Goal: Task Accomplishment & Management: Complete application form

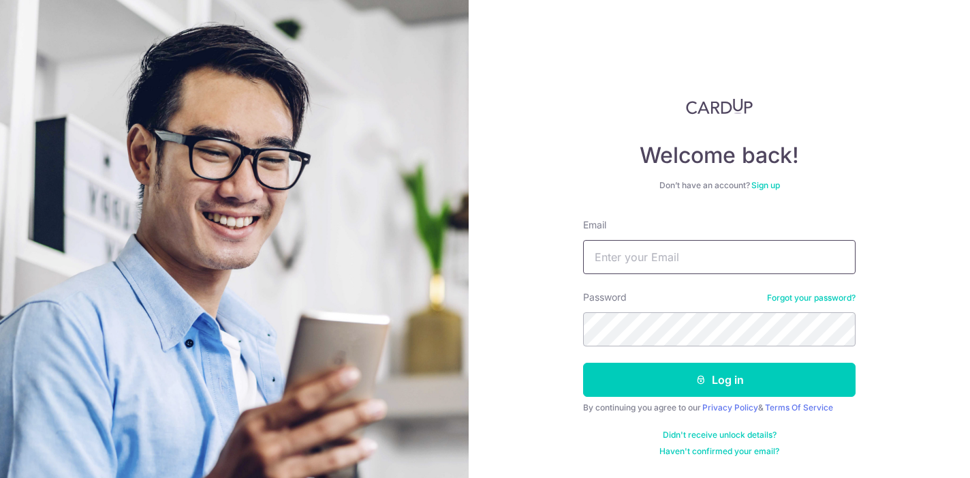
type input "Chaybeng.tan@gmail.com"
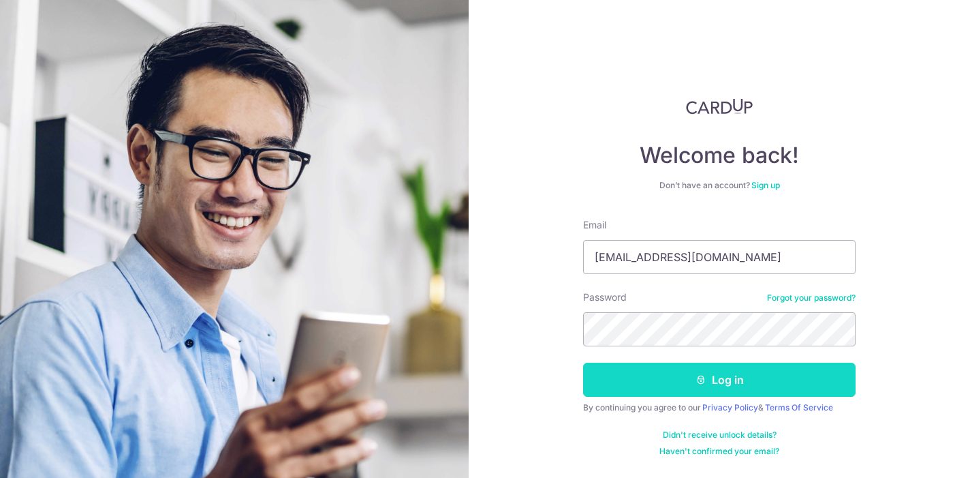
click at [714, 373] on button "Log in" at bounding box center [719, 379] width 272 height 34
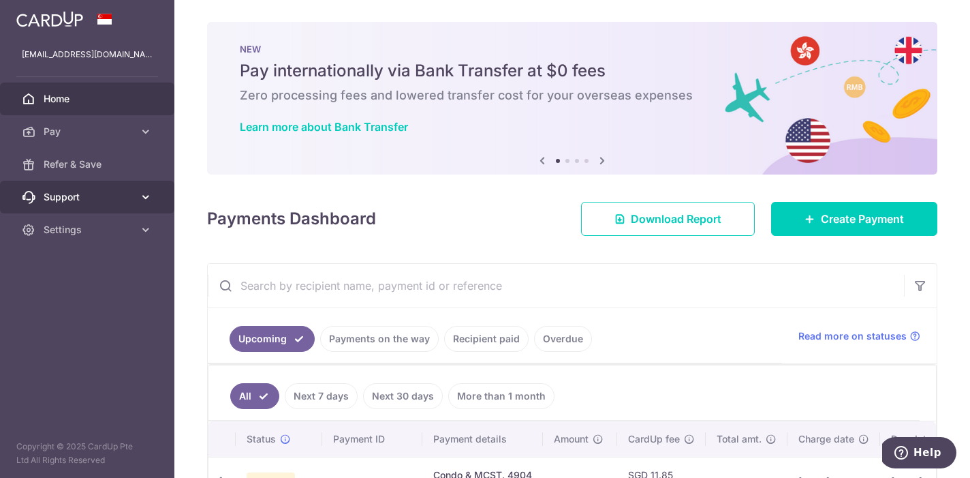
click at [119, 187] on link "Support" at bounding box center [87, 197] width 174 height 33
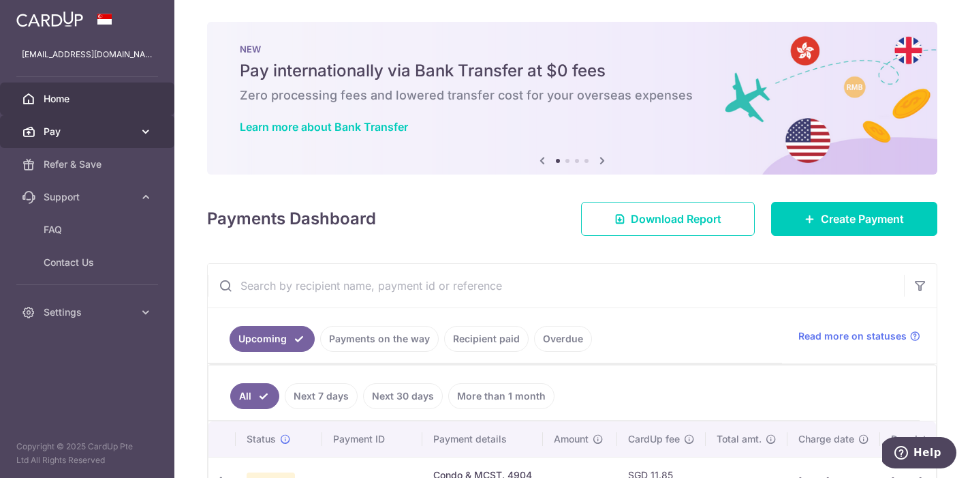
click at [138, 123] on link "Pay" at bounding box center [87, 131] width 174 height 33
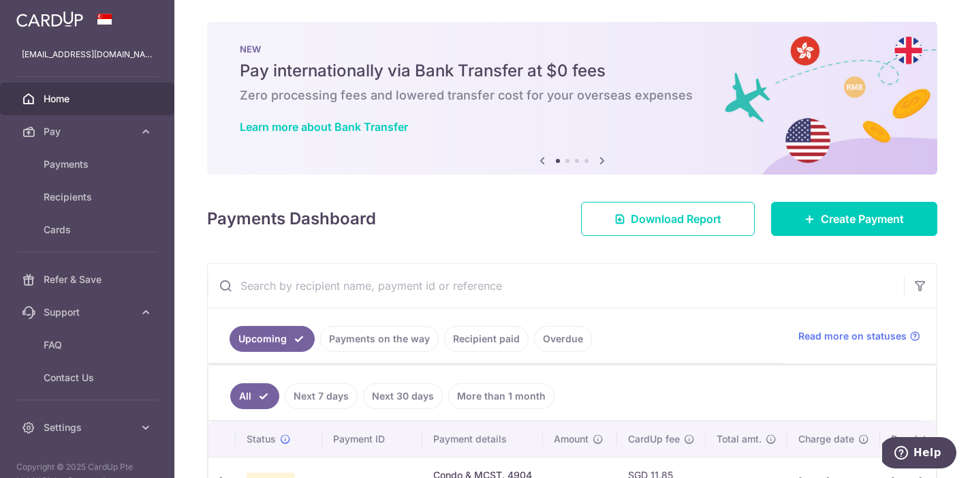
click at [129, 93] on span "Home" at bounding box center [89, 99] width 90 height 14
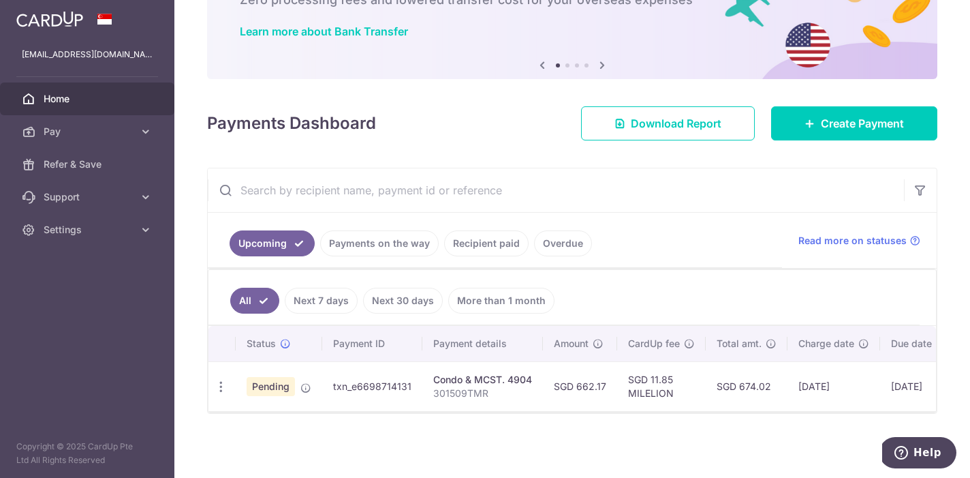
scroll to position [95, 0]
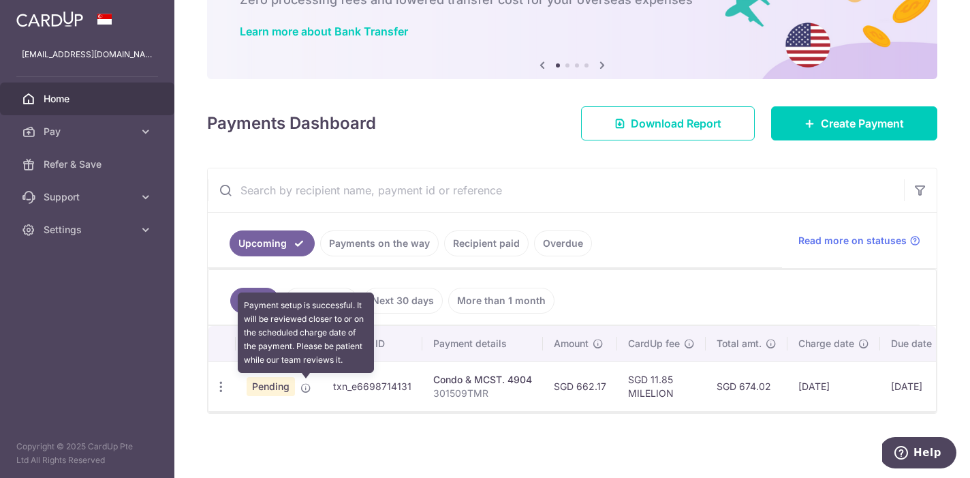
click at [307, 383] on icon at bounding box center [305, 387] width 11 height 11
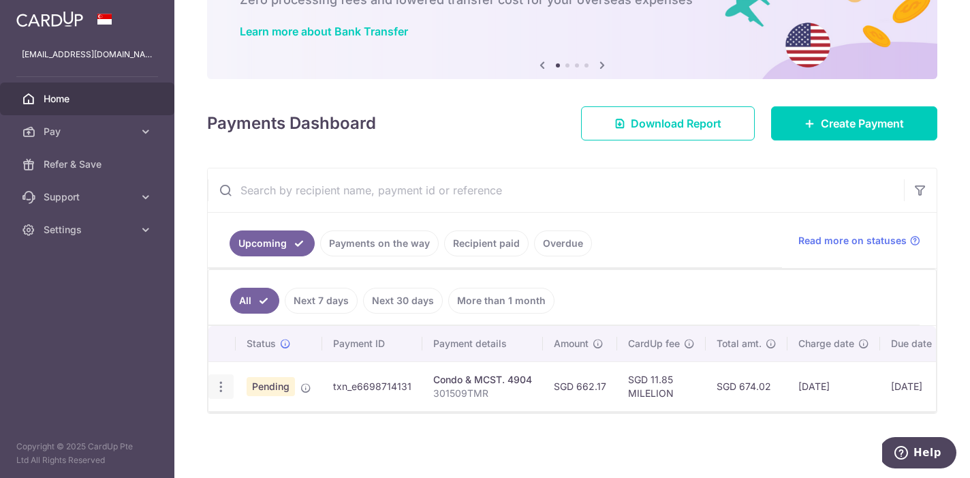
click at [219, 383] on icon "button" at bounding box center [221, 386] width 14 height 14
click at [153, 300] on aside "chaybeng.tan@gmail.com Home Pay Payments Recipients Cards Refer & Save Support …" at bounding box center [87, 239] width 174 height 478
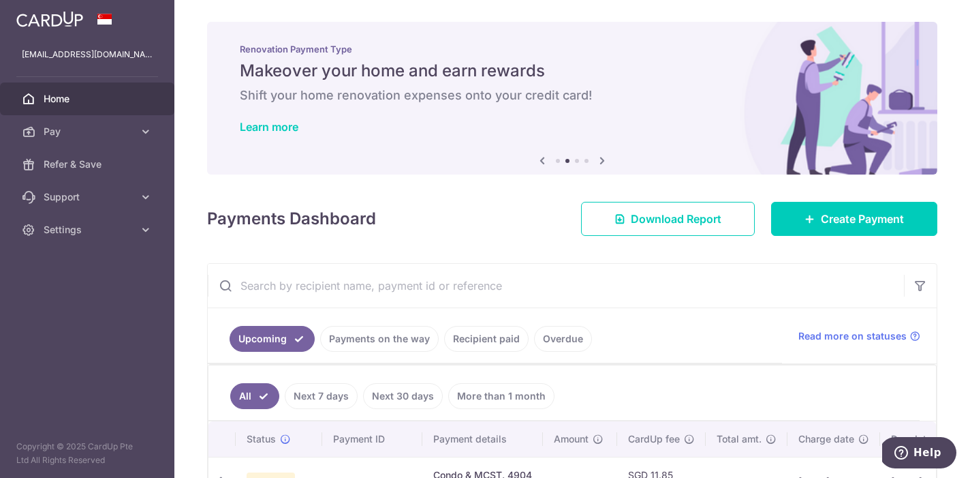
scroll to position [0, 0]
click at [911, 338] on icon at bounding box center [914, 335] width 11 height 11
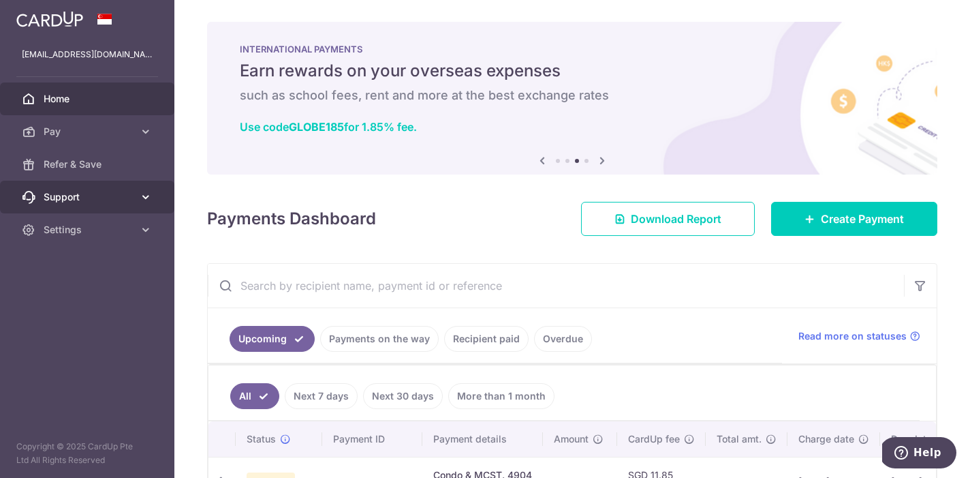
click at [149, 199] on icon at bounding box center [146, 197] width 14 height 14
click at [75, 198] on span "Support" at bounding box center [89, 197] width 90 height 14
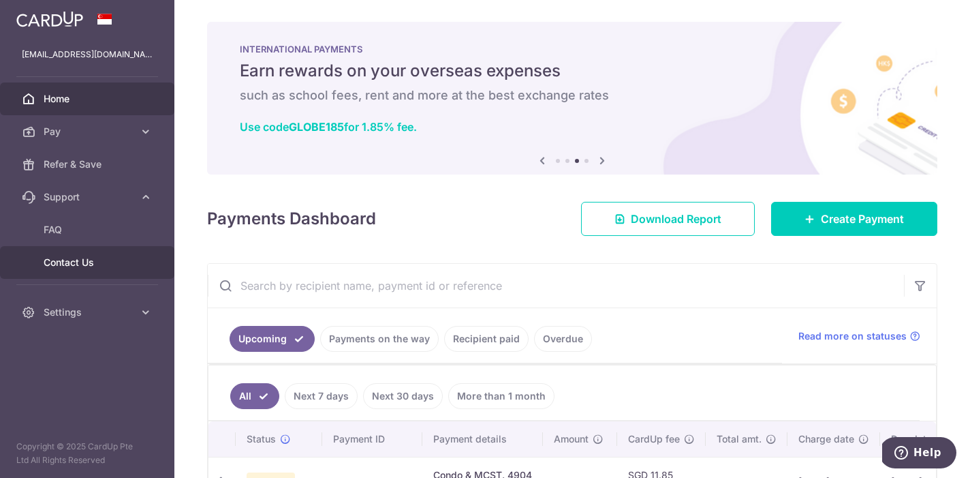
click at [69, 255] on span "Contact Us" at bounding box center [89, 262] width 90 height 14
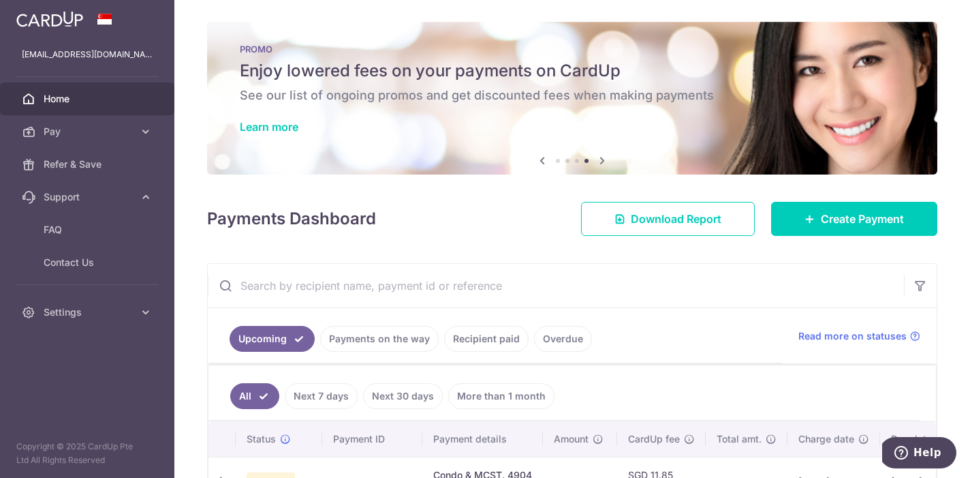
click at [278, 114] on div "PROMO Enjoy lowered fees on your payments on CardUp See our list of ongoing pro…" at bounding box center [572, 90] width 730 height 136
click at [278, 127] on link "Learn more" at bounding box center [269, 127] width 59 height 14
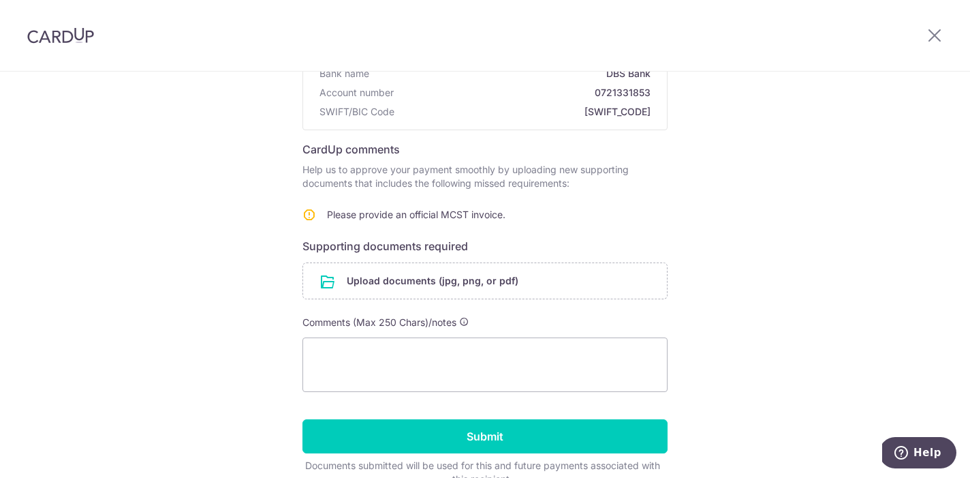
scroll to position [169, 0]
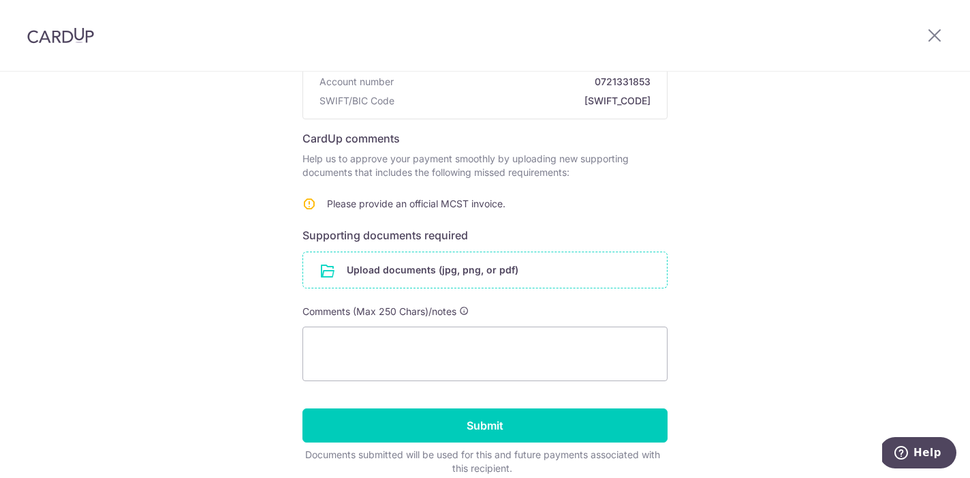
click at [420, 272] on input "file" at bounding box center [485, 269] width 364 height 35
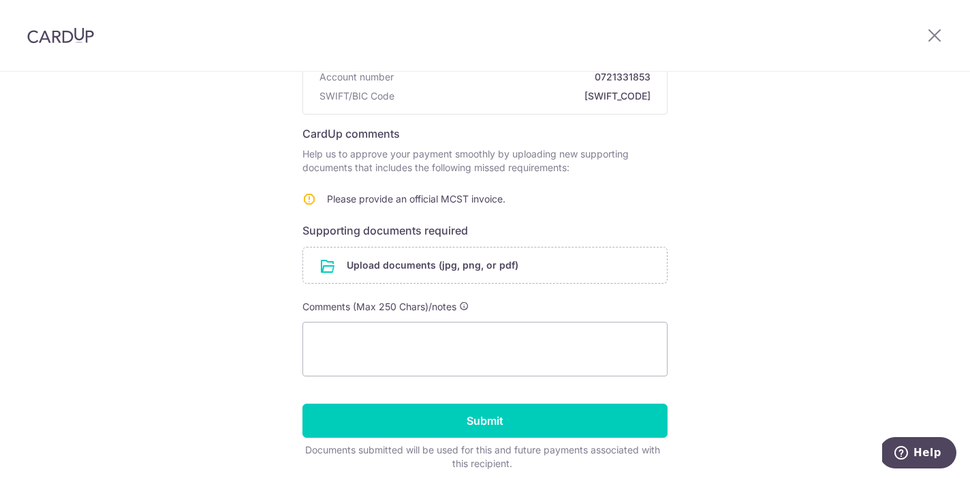
scroll to position [196, 0]
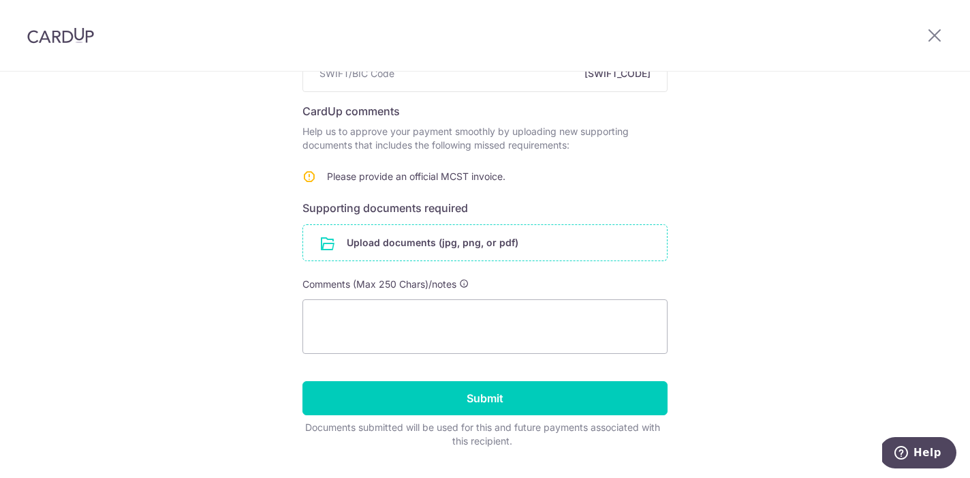
click at [454, 249] on input "file" at bounding box center [485, 242] width 364 height 35
click at [473, 242] on input "file" at bounding box center [485, 242] width 364 height 35
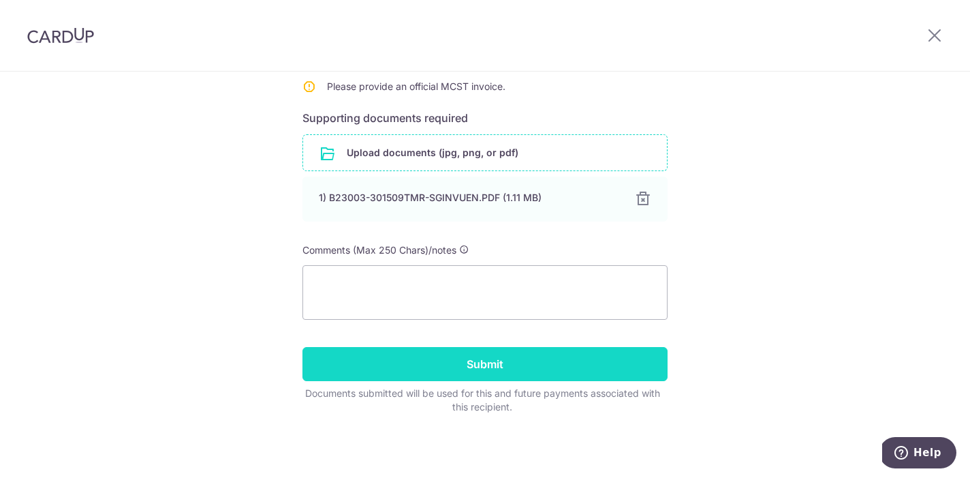
scroll to position [286, 0]
click at [531, 369] on input "Submit" at bounding box center [484, 364] width 365 height 34
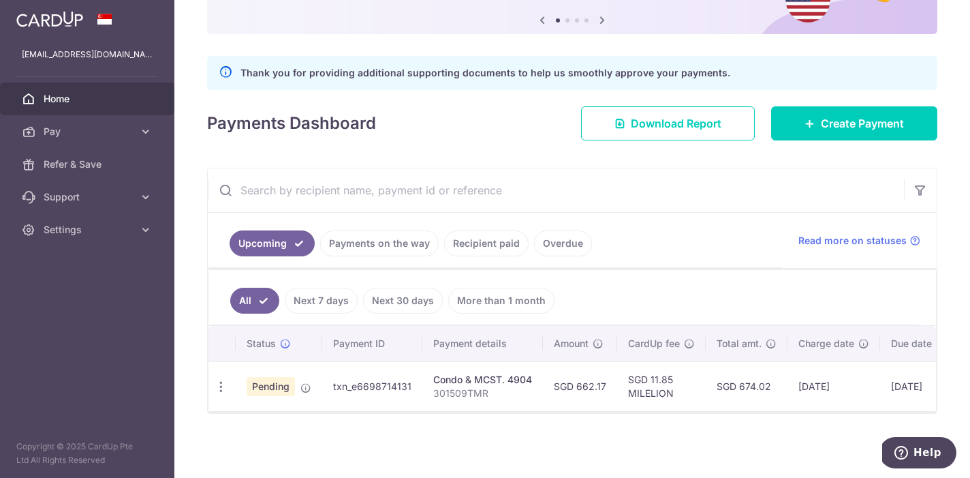
scroll to position [140, 0]
